Goal: Find contact information: Find contact information

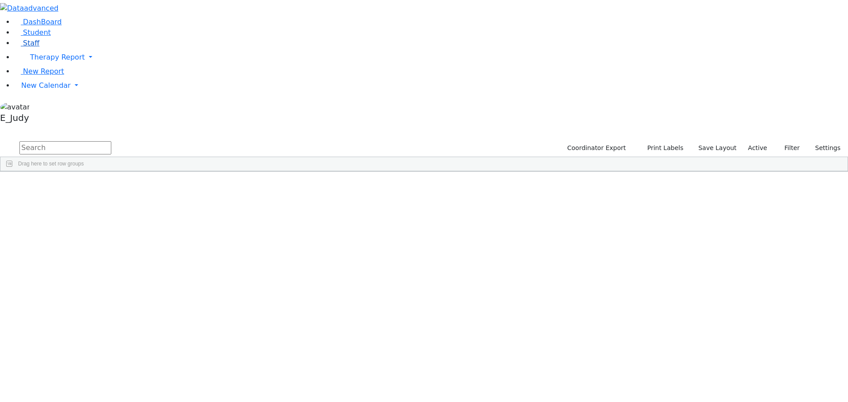
click at [23, 47] on span "Staff" at bounding box center [31, 43] width 16 height 8
click at [111, 141] on input "text" at bounding box center [65, 147] width 92 height 13
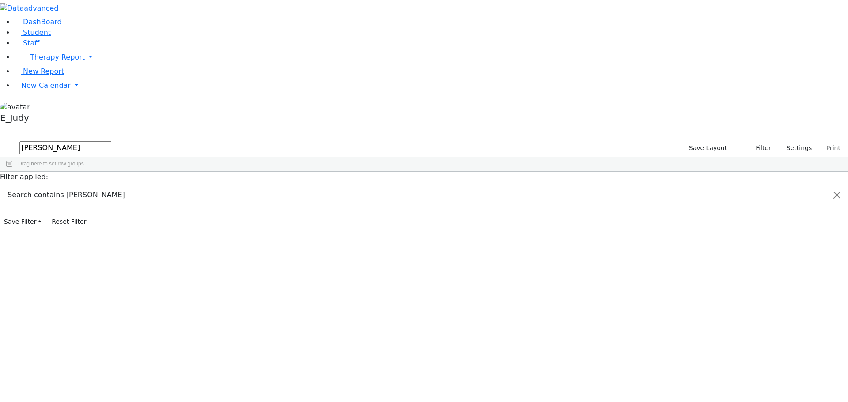
click at [363, 347] on div "845-502-5122" at bounding box center [336, 353] width 52 height 12
drag, startPoint x: 139, startPoint y: 36, endPoint x: 52, endPoint y: 37, distance: 87.4
click at [52, 37] on div "DashBoard Student Staff Therapy Report Student Old Calendar Report E_Judy" at bounding box center [424, 114] width 848 height 229
click at [363, 186] on div "845-545-0179" at bounding box center [336, 192] width 52 height 12
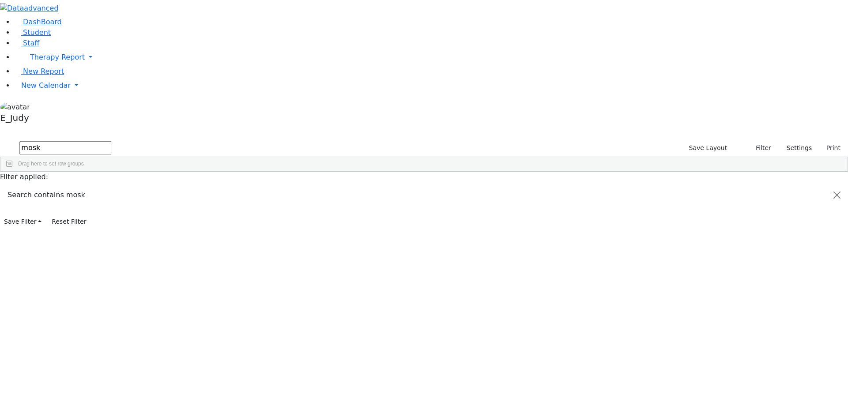
drag, startPoint x: 142, startPoint y: 33, endPoint x: 102, endPoint y: 34, distance: 40.2
click at [102, 34] on div "DashBoard Student Staff Therapy Report Student Old Calendar Report E_Judy" at bounding box center [424, 114] width 848 height 229
drag, startPoint x: 140, startPoint y: 38, endPoint x: 112, endPoint y: 36, distance: 28.8
click at [111, 140] on form "berger" at bounding box center [55, 148] width 111 height 17
drag, startPoint x: 132, startPoint y: 34, endPoint x: 106, endPoint y: 31, distance: 26.3
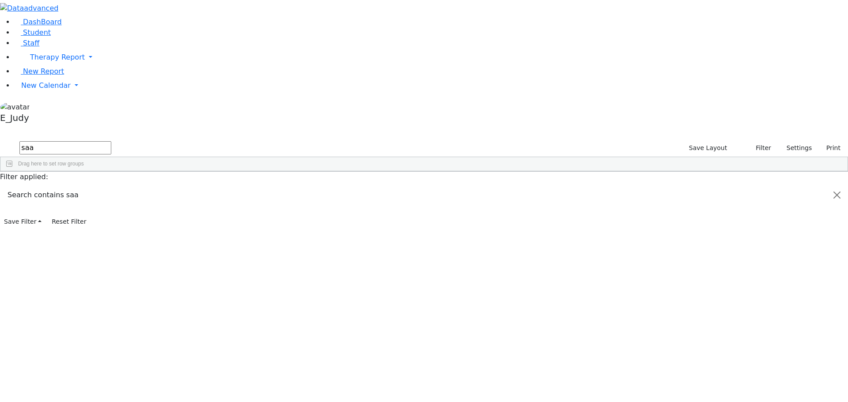
click at [106, 140] on form "saa" at bounding box center [55, 148] width 111 height 17
click at [111, 141] on input "saa" at bounding box center [65, 147] width 92 height 13
type input "s"
drag, startPoint x: 132, startPoint y: 34, endPoint x: 112, endPoint y: 34, distance: 20.3
click at [111, 140] on form "weiss" at bounding box center [55, 148] width 111 height 17
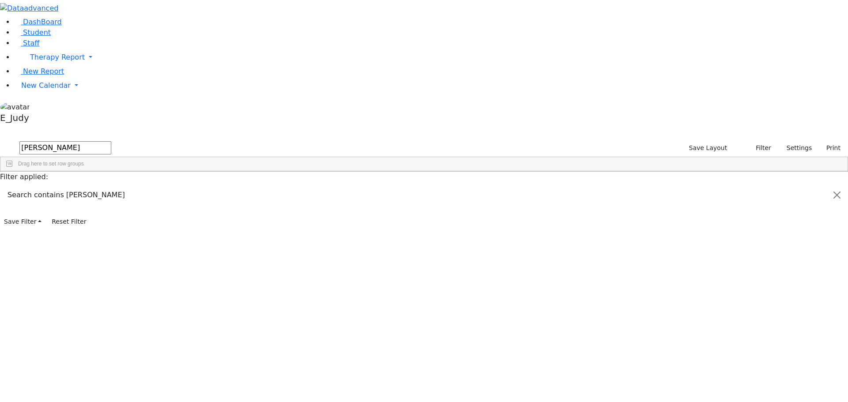
drag, startPoint x: 136, startPoint y: 36, endPoint x: 115, endPoint y: 34, distance: 20.5
click at [111, 140] on form "weiss" at bounding box center [55, 148] width 111 height 17
type input "katz"
click at [363, 235] on div "845-662-4389" at bounding box center [336, 241] width 52 height 12
